Goal: Transaction & Acquisition: Purchase product/service

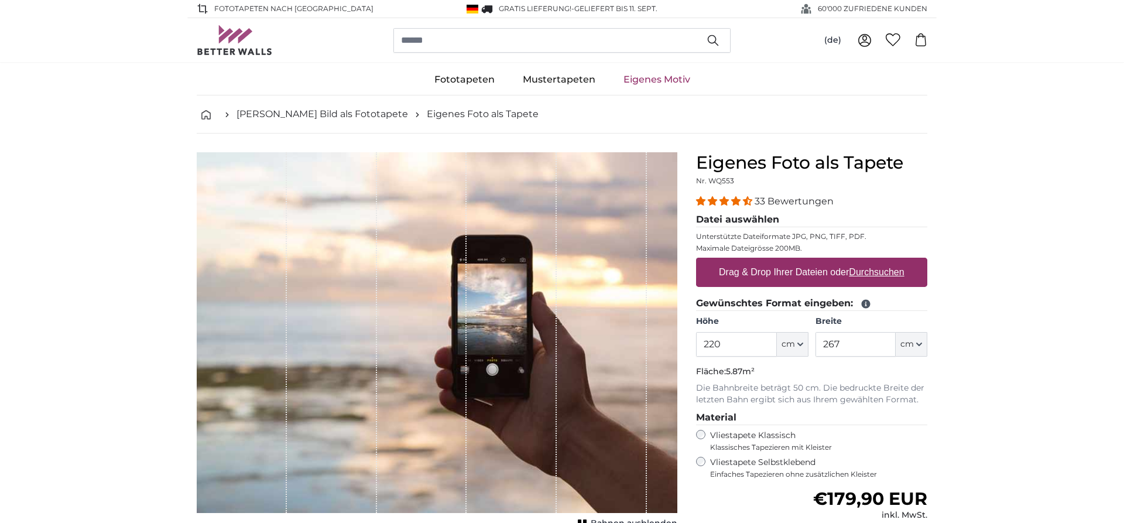
type input "220"
drag, startPoint x: 847, startPoint y: 343, endPoint x: 774, endPoint y: 370, distance: 78.7
click at [815, 351] on input "267" at bounding box center [855, 344] width 80 height 25
type input "74"
drag, startPoint x: 738, startPoint y: 343, endPoint x: 648, endPoint y: 363, distance: 92.2
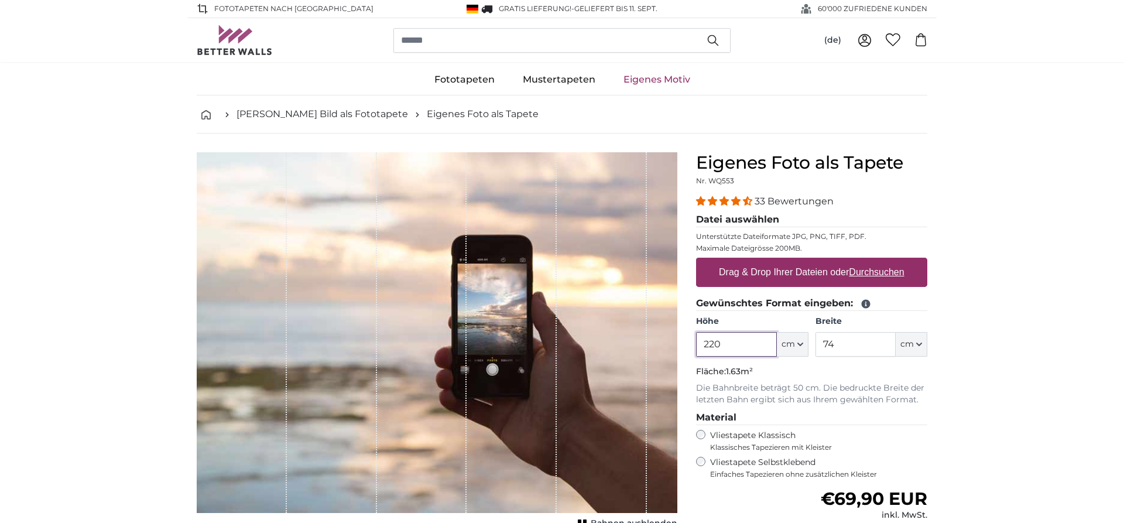
click at [696, 356] on input "220" at bounding box center [736, 344] width 80 height 25
type input "1"
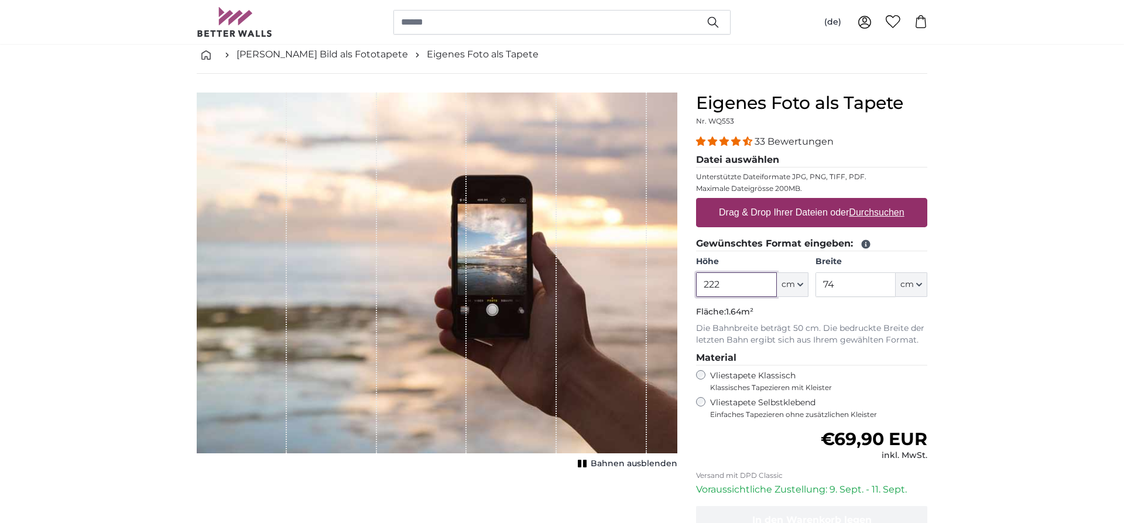
scroll to position [119, 0]
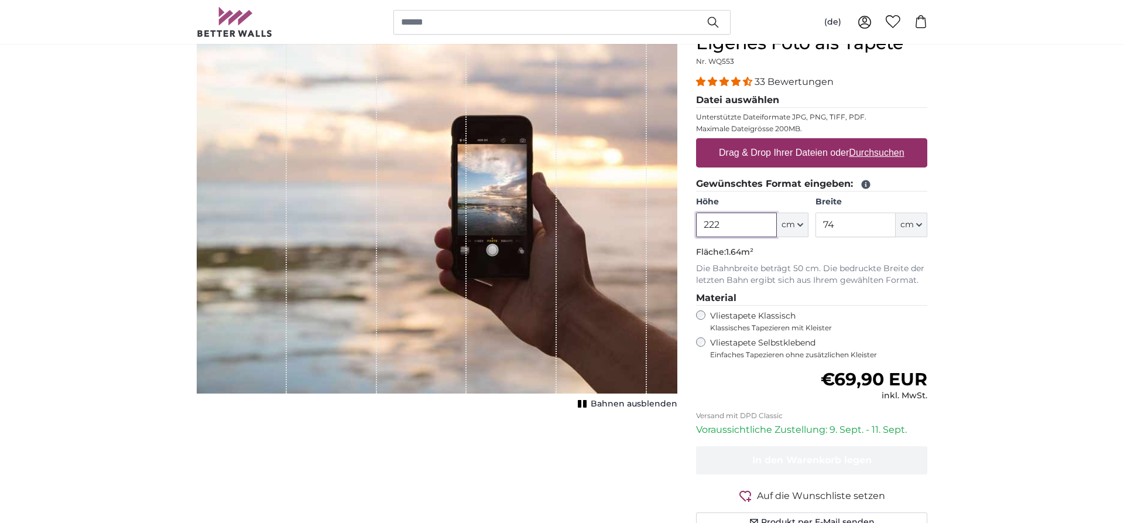
type input "222"
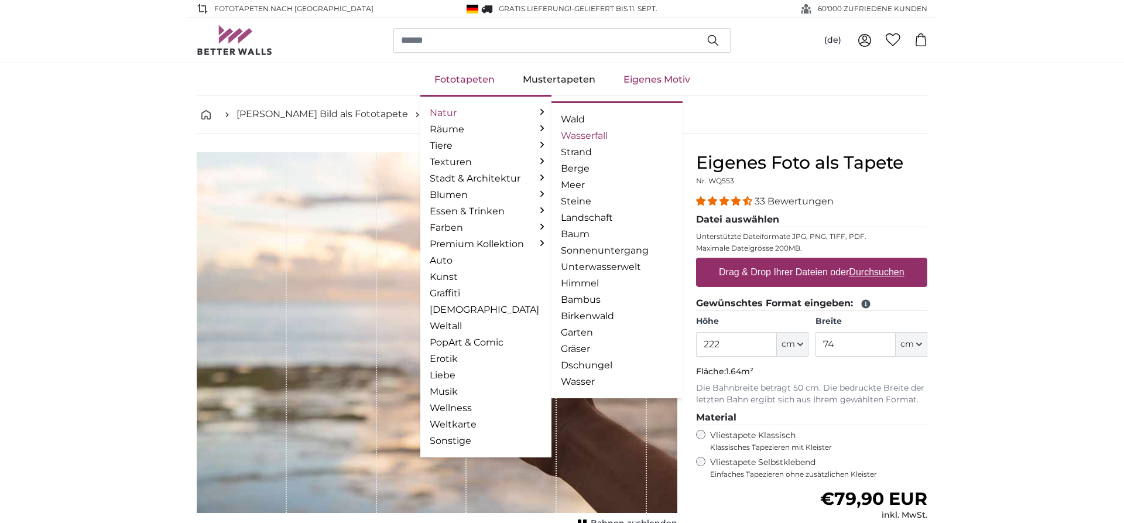
click at [577, 136] on link "Wasserfall" at bounding box center [617, 136] width 112 height 14
